Goal: Navigation & Orientation: Find specific page/section

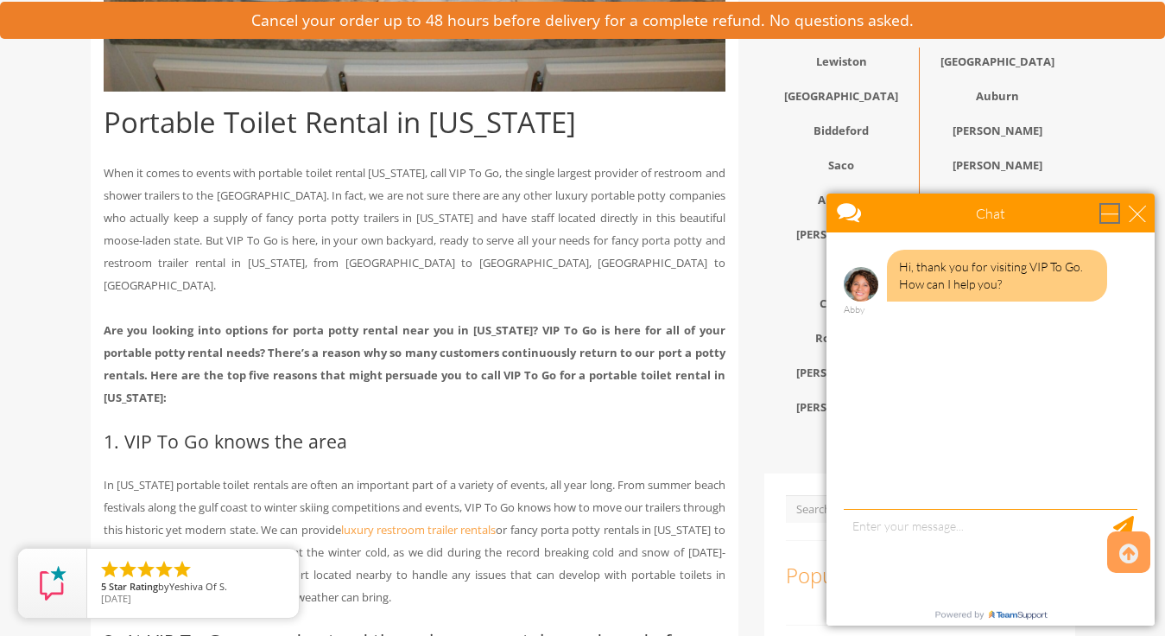
click at [1119, 213] on div "minimize" at bounding box center [1109, 213] width 17 height 17
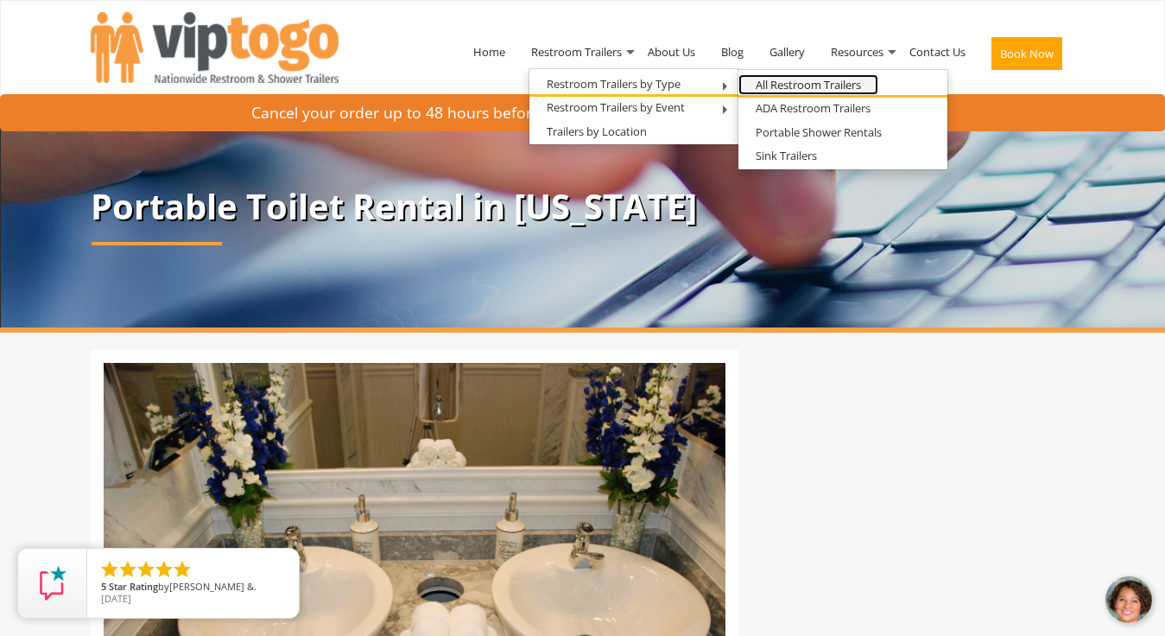
click at [776, 83] on link "All Restroom Trailers" at bounding box center [809, 85] width 140 height 22
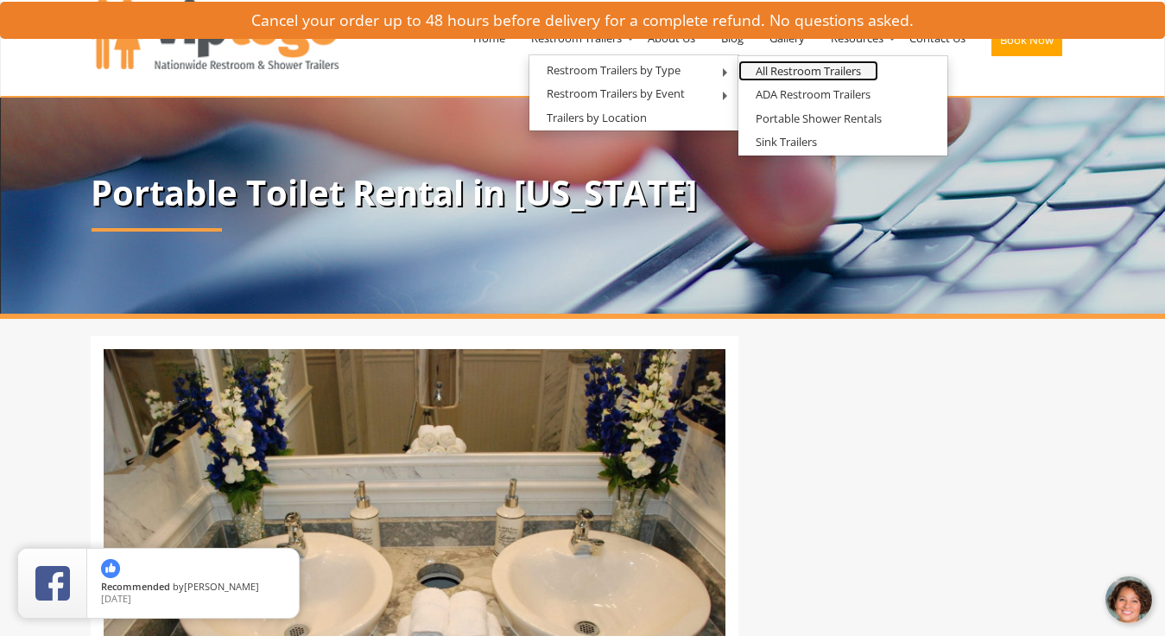
scroll to position [17, 0]
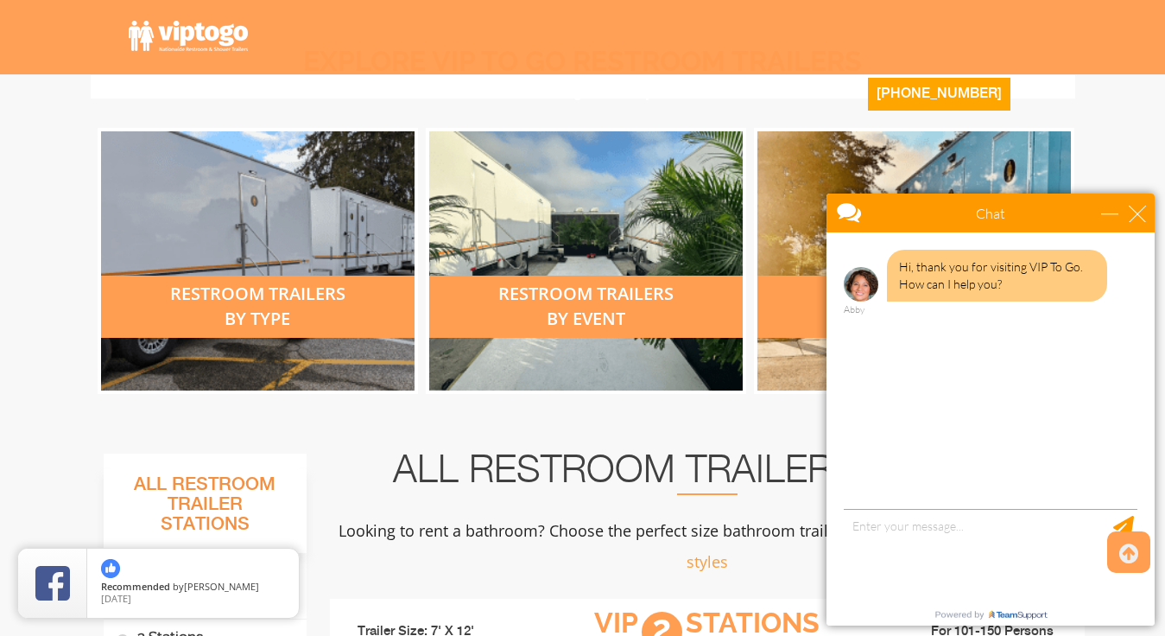
scroll to position [675, 0]
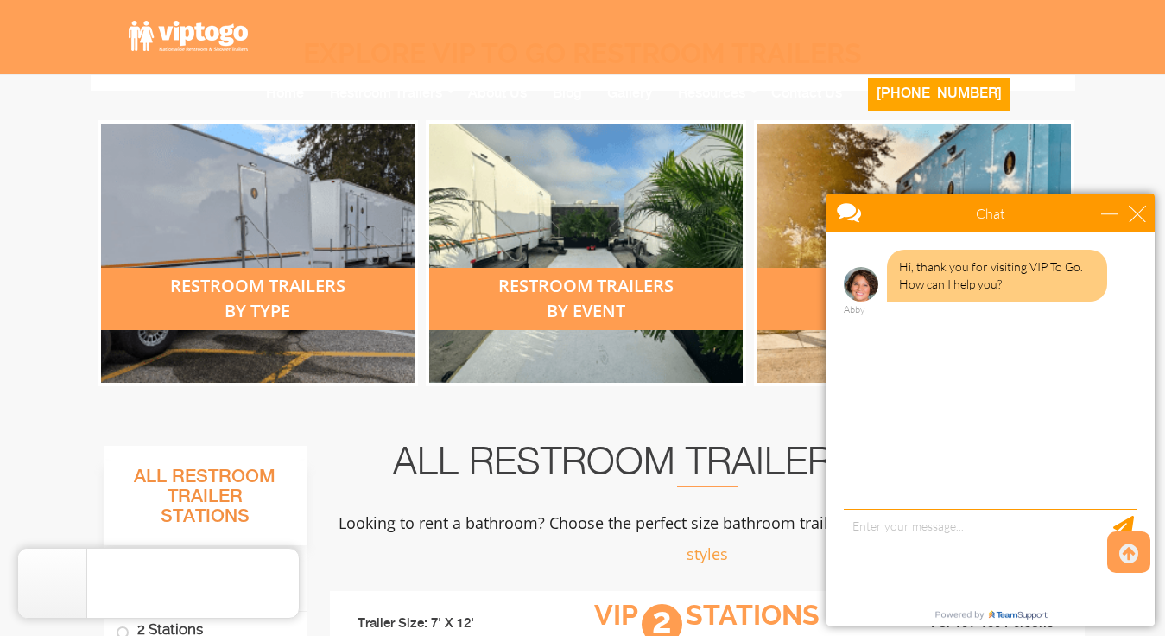
click at [277, 296] on div "restroom trailers by type" at bounding box center [258, 299] width 314 height 62
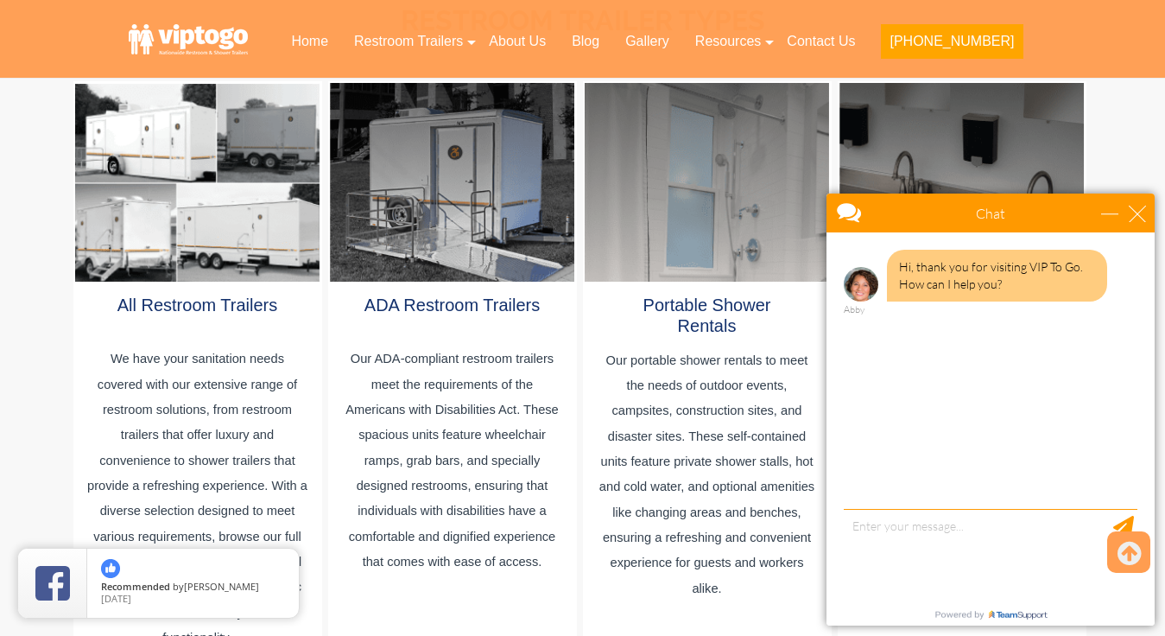
scroll to position [1077, 0]
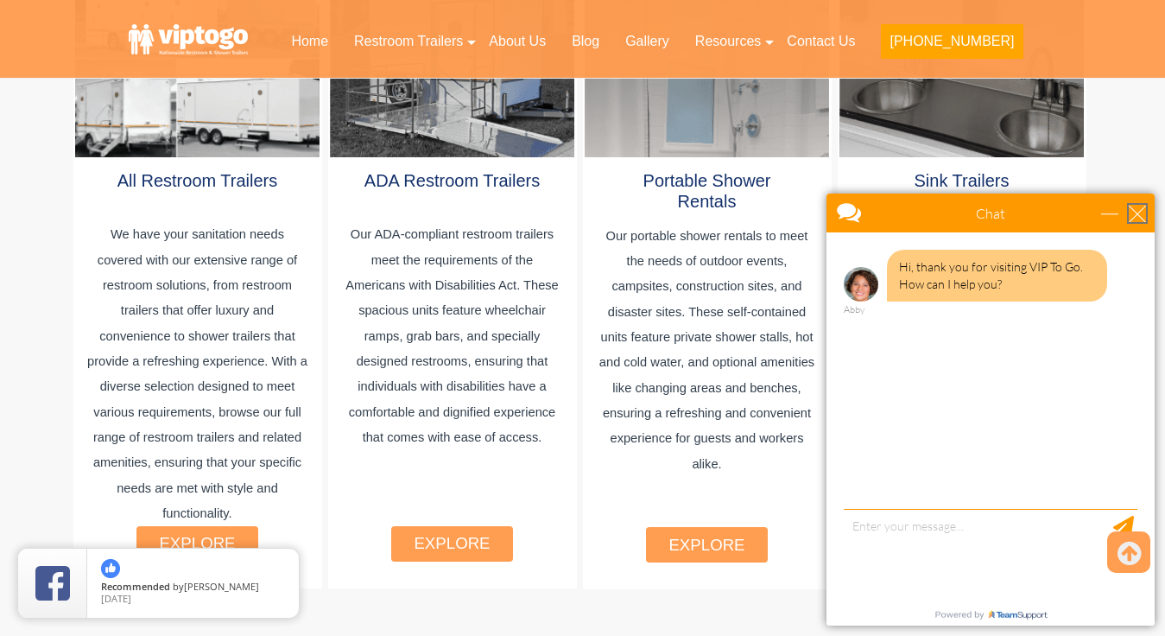
click at [1135, 212] on div "close" at bounding box center [1137, 213] width 17 height 17
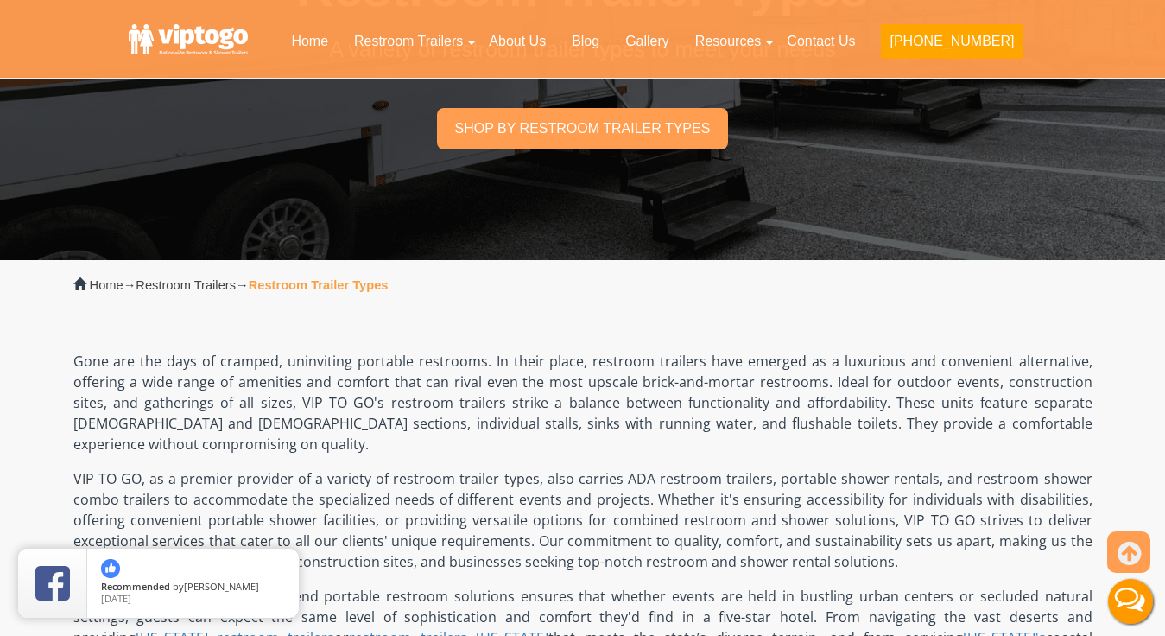
scroll to position [0, 0]
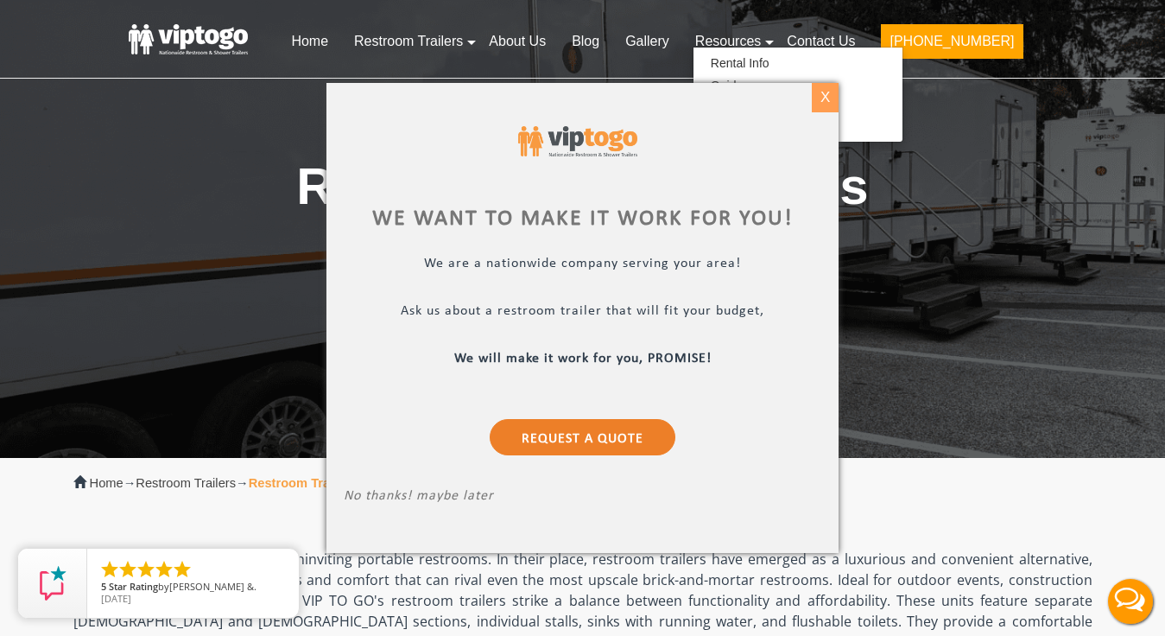
click at [826, 101] on div "X" at bounding box center [825, 97] width 27 height 29
